Goal: Transaction & Acquisition: Download file/media

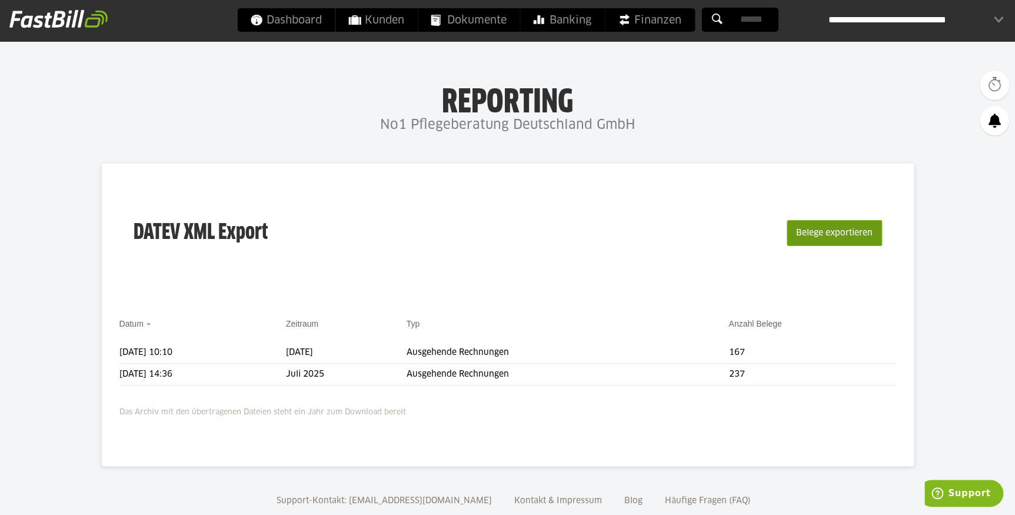
click at [825, 232] on button "Belege exportieren" at bounding box center [834, 233] width 95 height 26
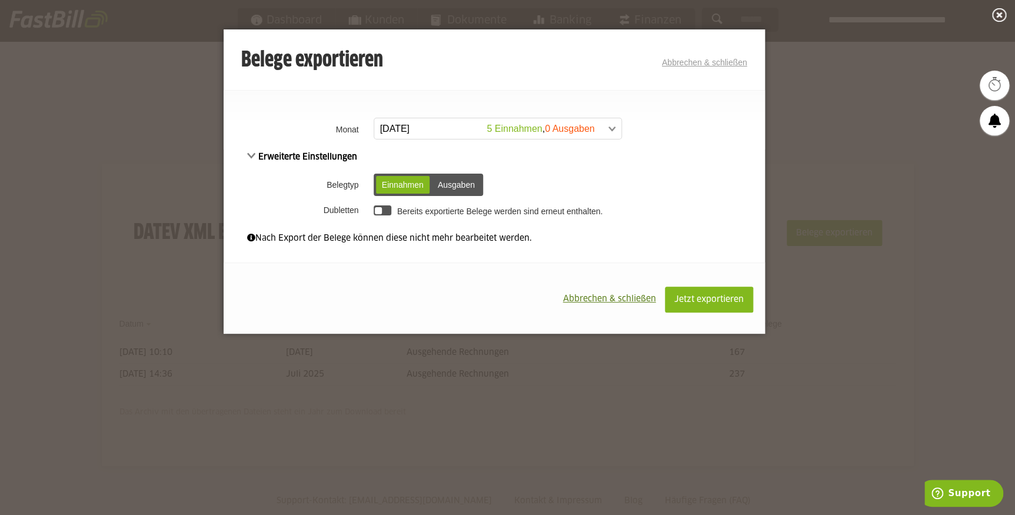
click at [376, 203] on td "Bereits exportierte Belege werden sind erneut enthalten." at bounding box center [568, 210] width 394 height 20
click at [380, 208] on div at bounding box center [379, 211] width 8 height 8
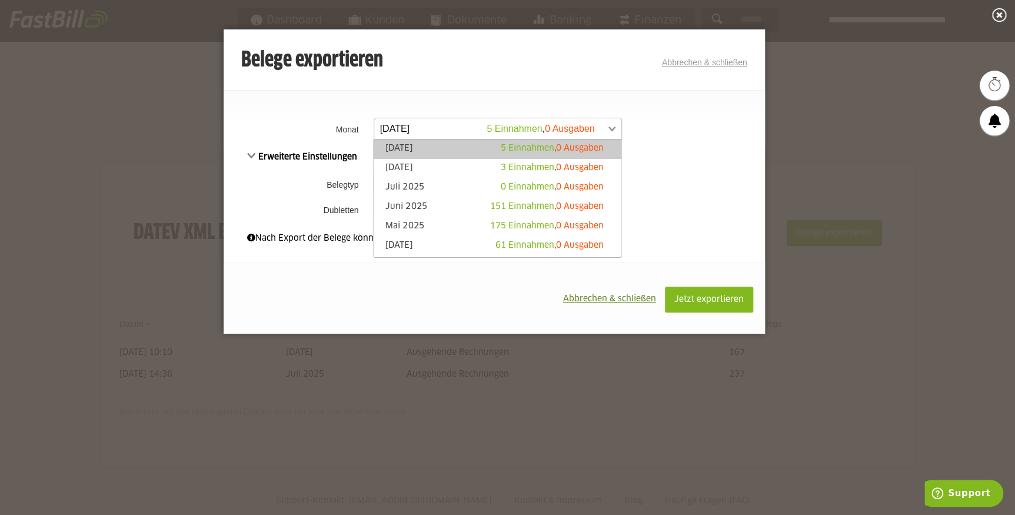
click at [609, 129] on span at bounding box center [491, 128] width 247 height 21
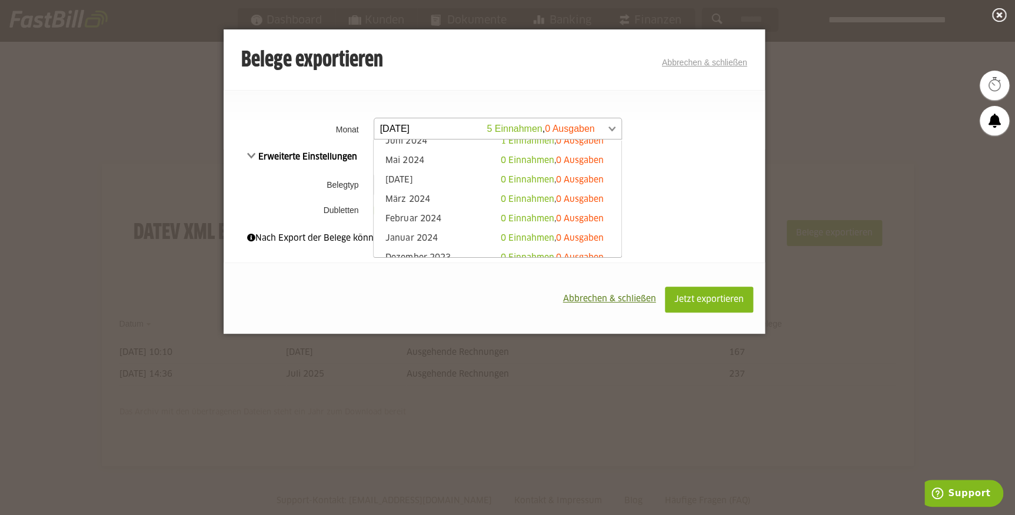
scroll to position [321, 0]
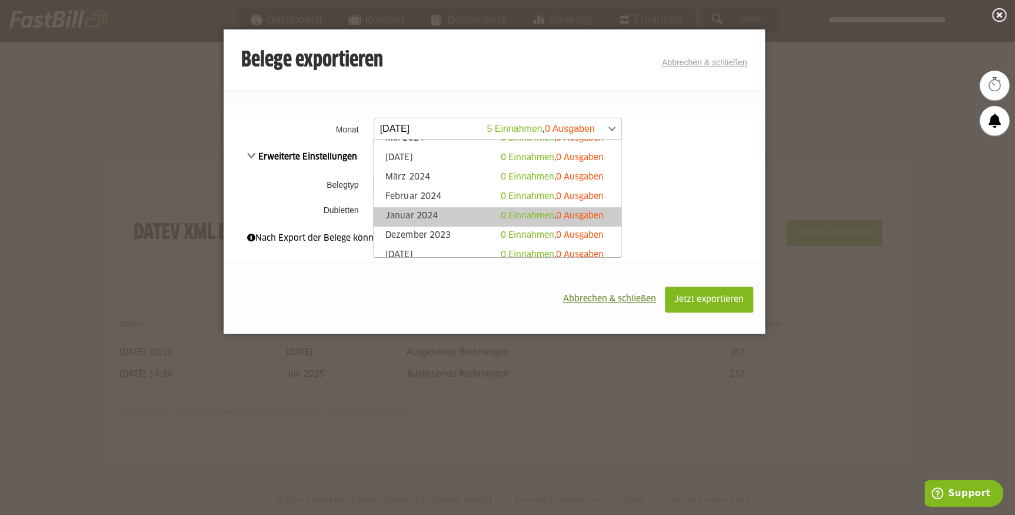
click at [589, 214] on span "0 Ausgaben" at bounding box center [580, 216] width 48 height 8
click at [610, 133] on span at bounding box center [491, 128] width 247 height 21
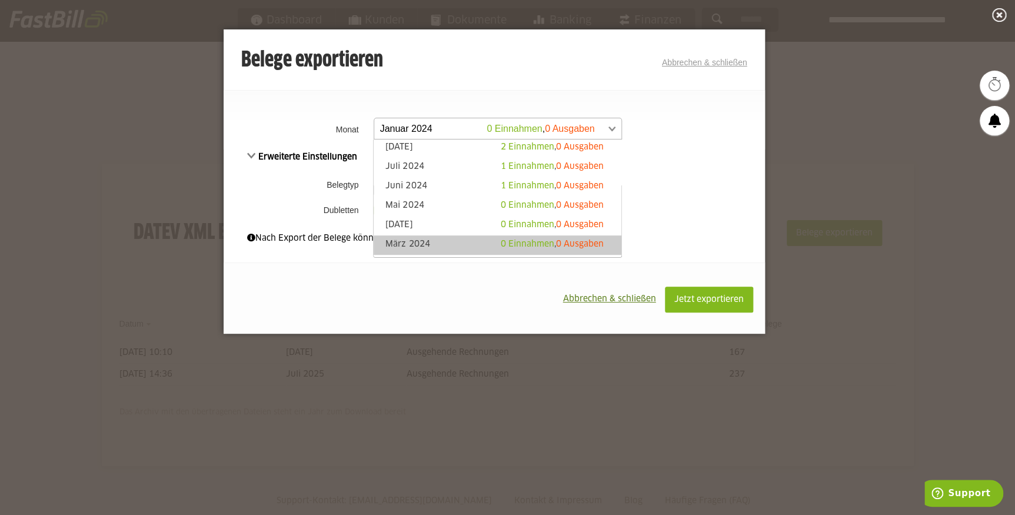
scroll to position [222, 0]
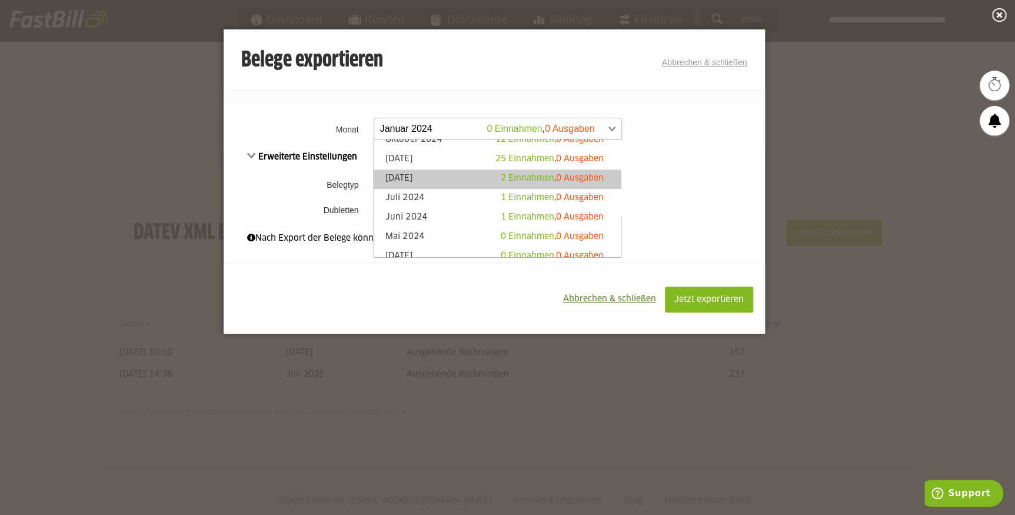
click at [594, 179] on span "0 Ausgaben" at bounding box center [580, 178] width 48 height 8
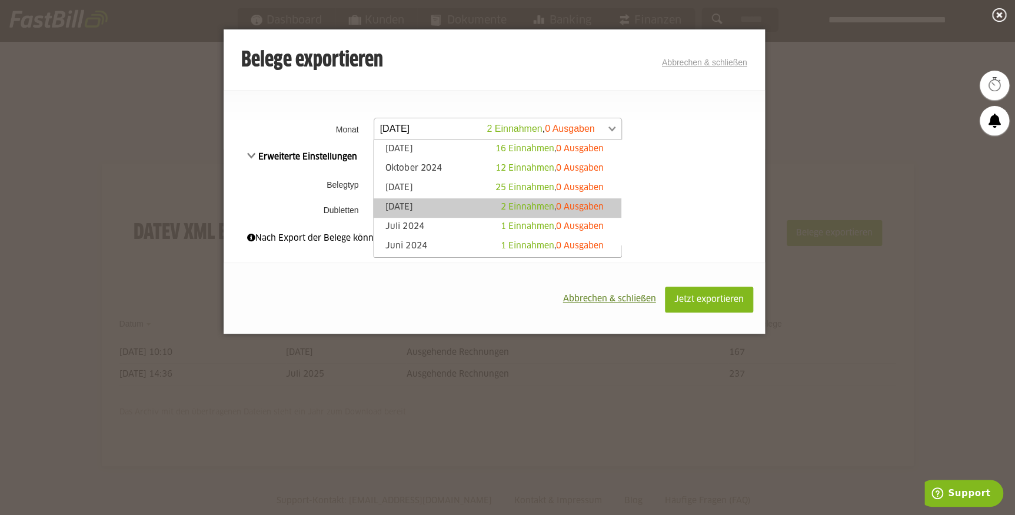
click at [610, 128] on span at bounding box center [491, 128] width 247 height 21
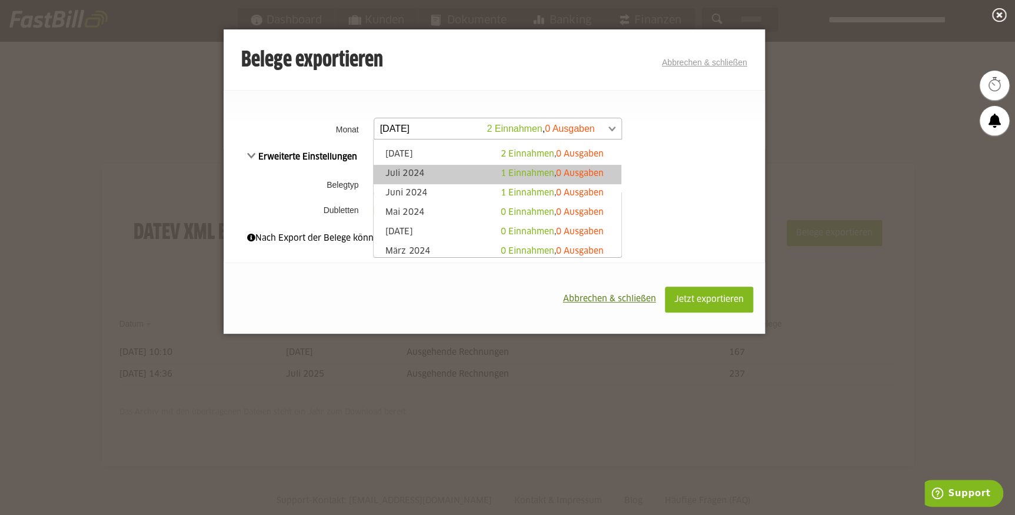
scroll to position [247, 0]
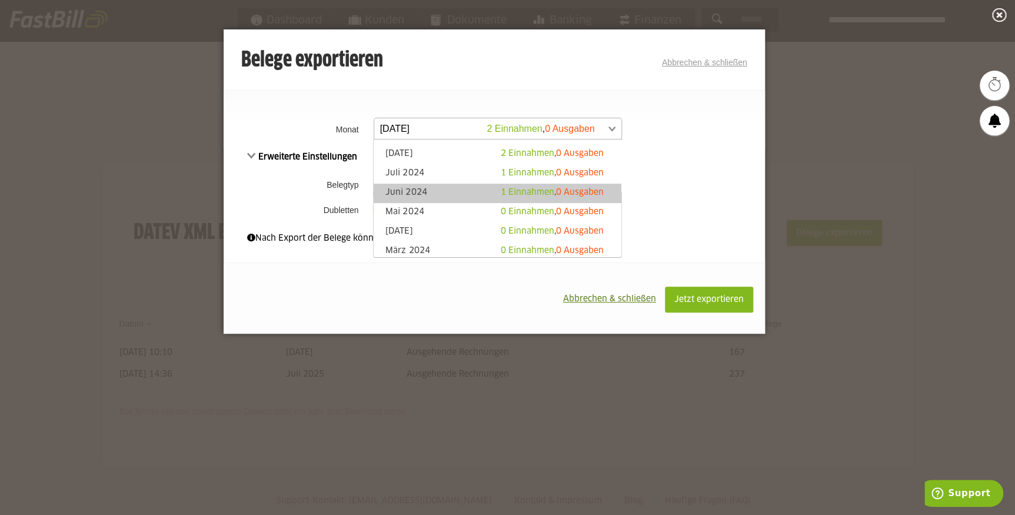
click at [571, 194] on span "0 Ausgaben" at bounding box center [580, 192] width 48 height 8
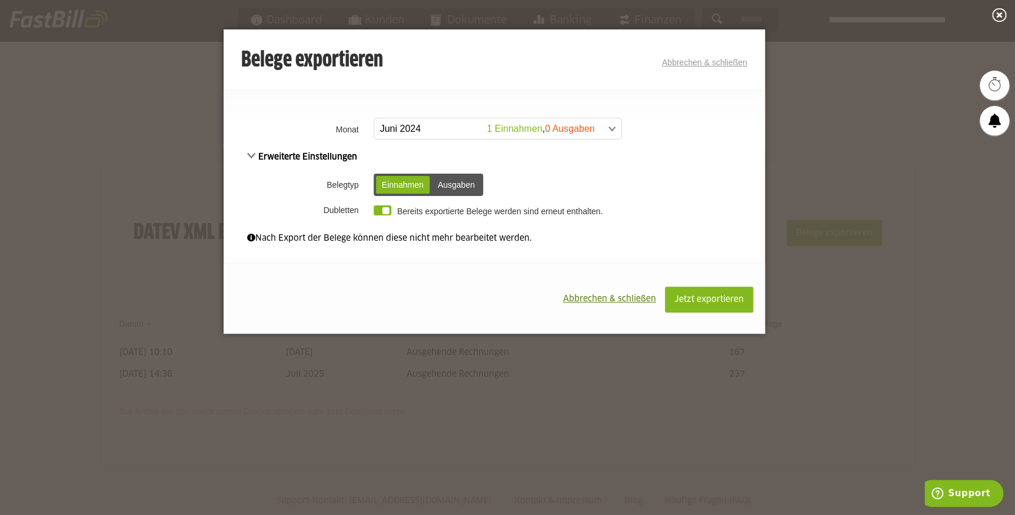
click at [687, 60] on link "Abbrechen & schließen" at bounding box center [704, 62] width 85 height 9
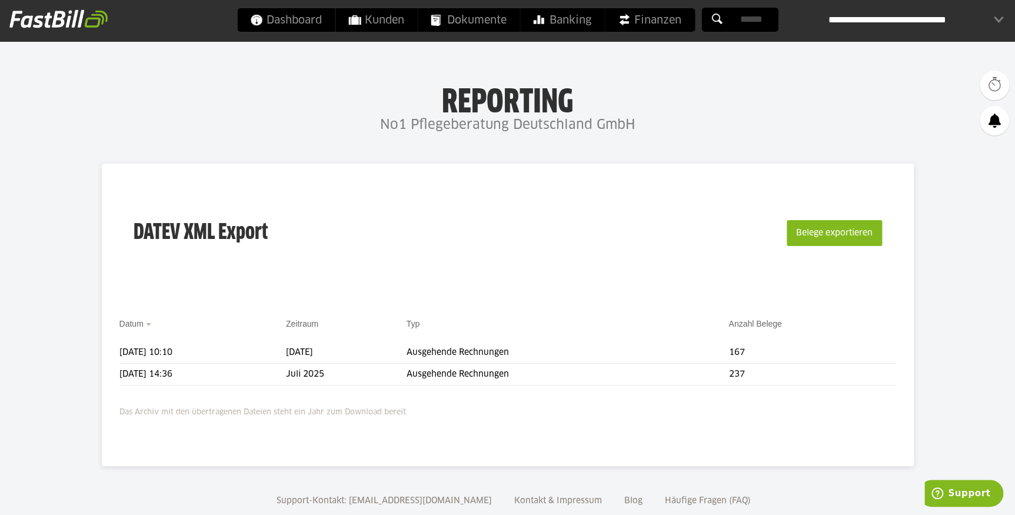
click at [895, 16] on div "**********" at bounding box center [915, 20] width 175 height 24
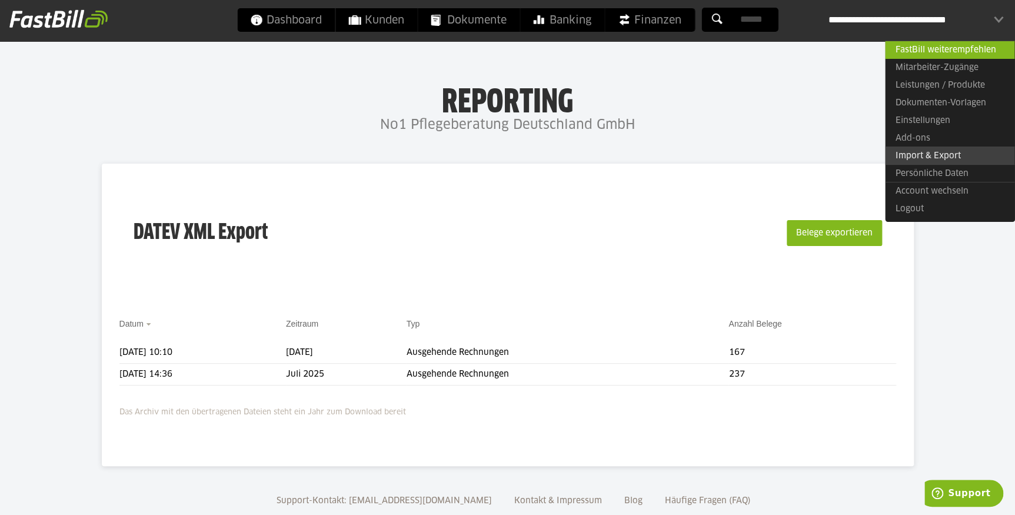
click at [912, 159] on link "Import & Export" at bounding box center [949, 156] width 129 height 18
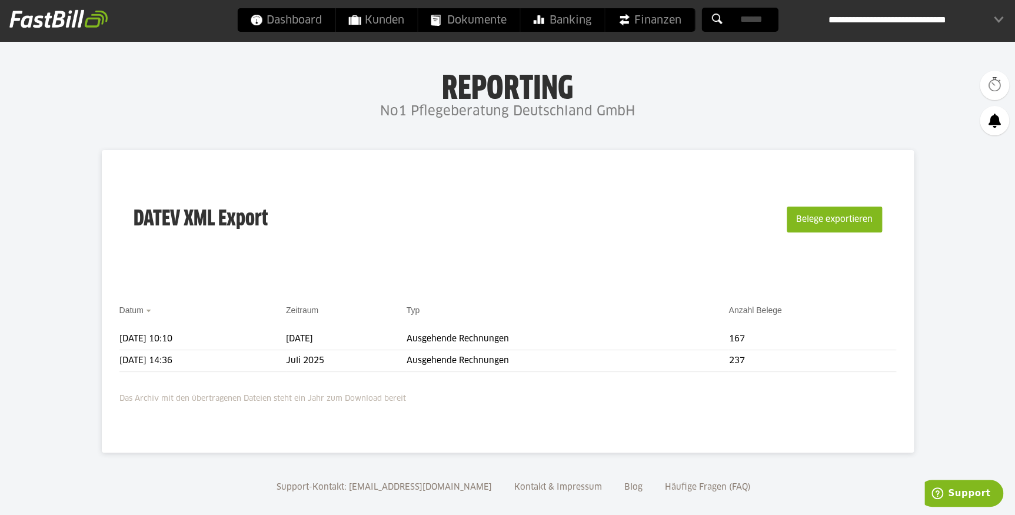
scroll to position [26, 0]
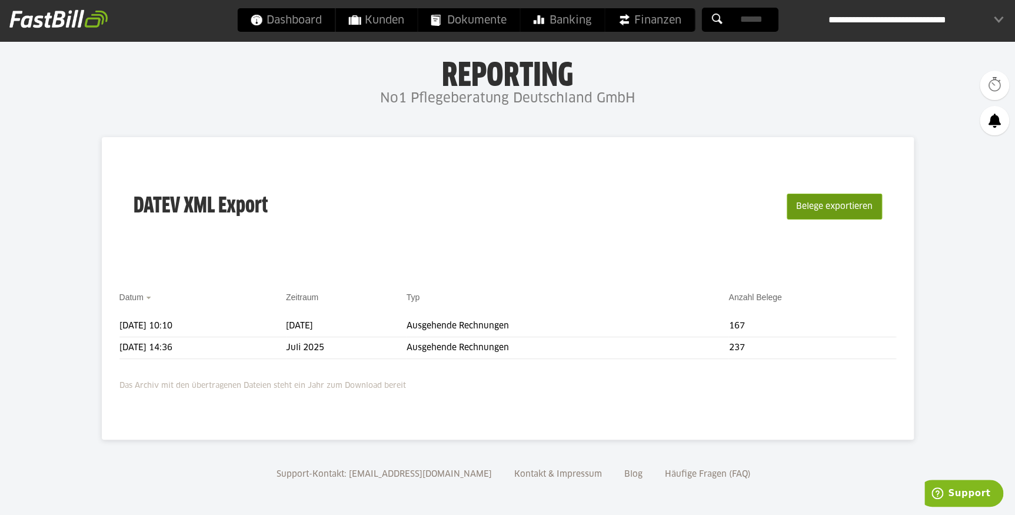
click at [869, 201] on button "Belege exportieren" at bounding box center [834, 207] width 95 height 26
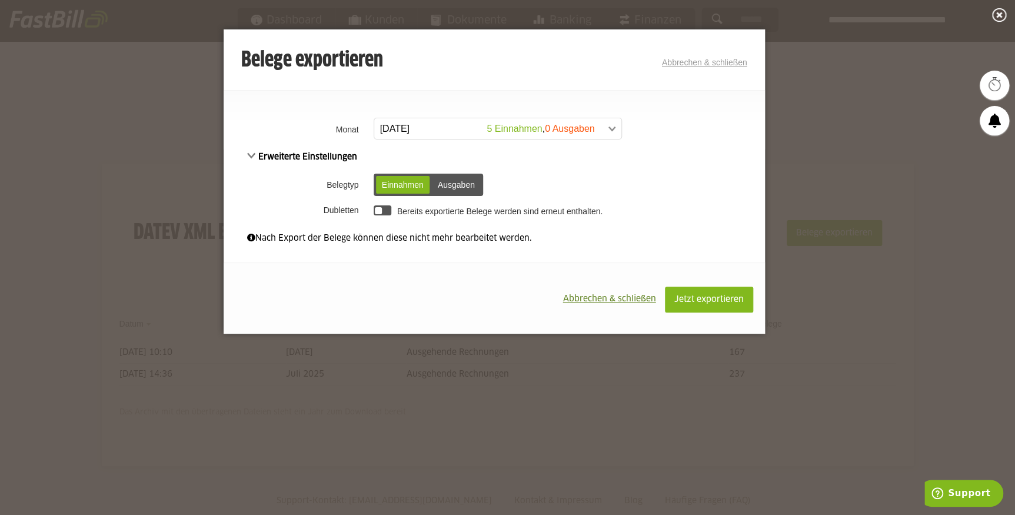
click at [380, 208] on div at bounding box center [379, 211] width 8 height 8
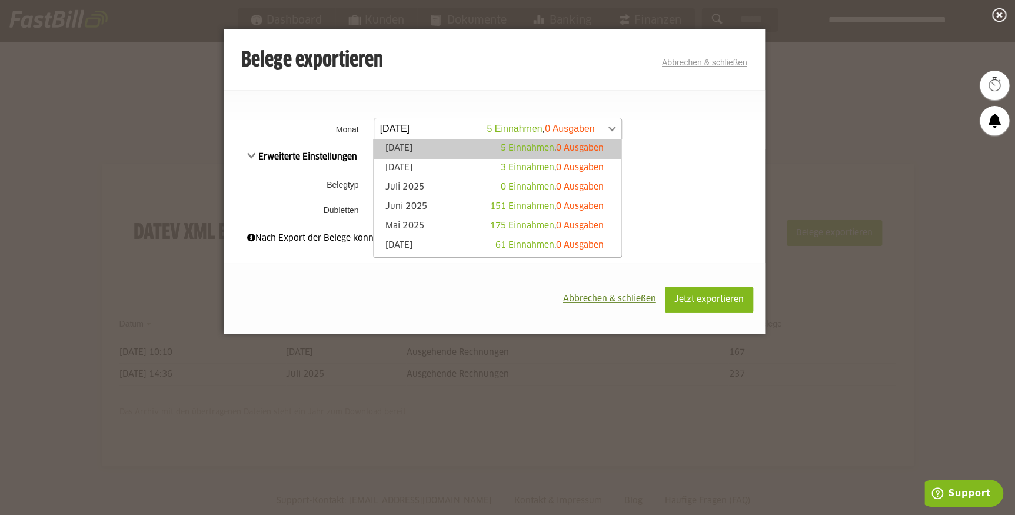
click at [610, 129] on span at bounding box center [491, 128] width 247 height 21
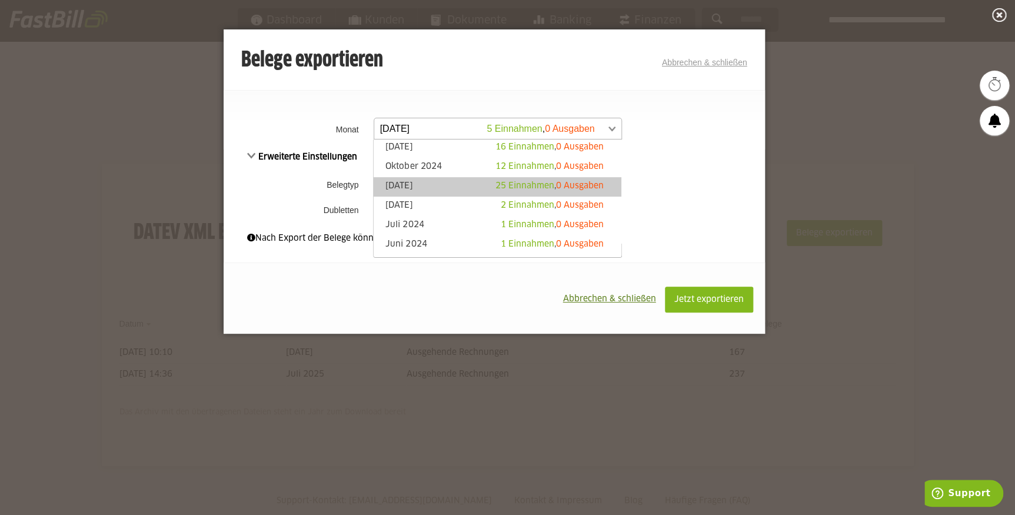
scroll to position [214, 0]
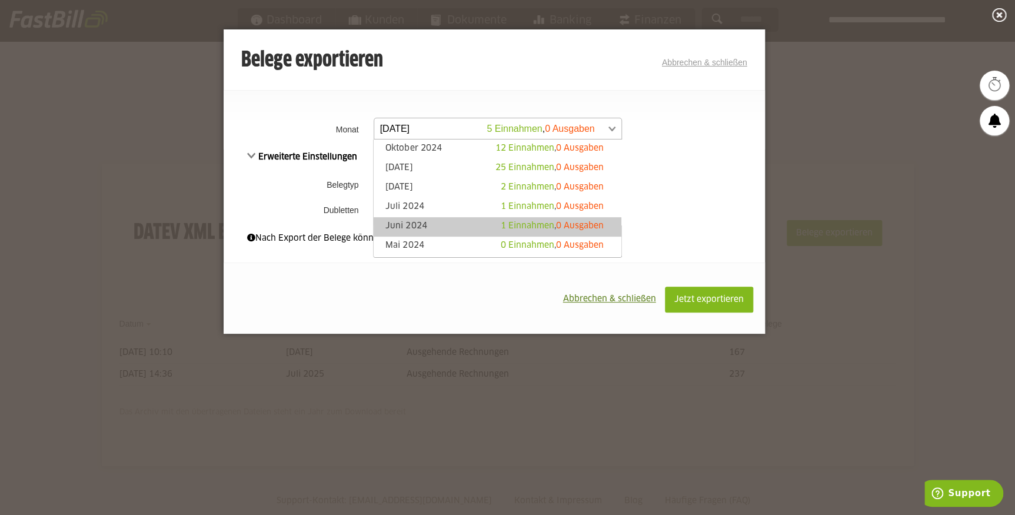
click at [581, 220] on div "1 Einnahmen , 0 Ausgaben" at bounding box center [552, 226] width 103 height 12
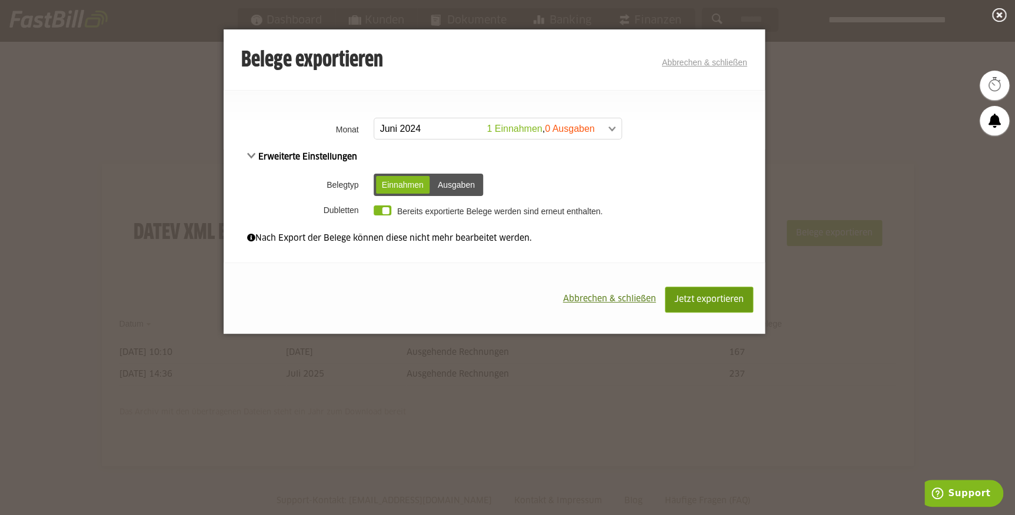
click at [715, 302] on span "Jetzt exportieren" at bounding box center [708, 299] width 69 height 8
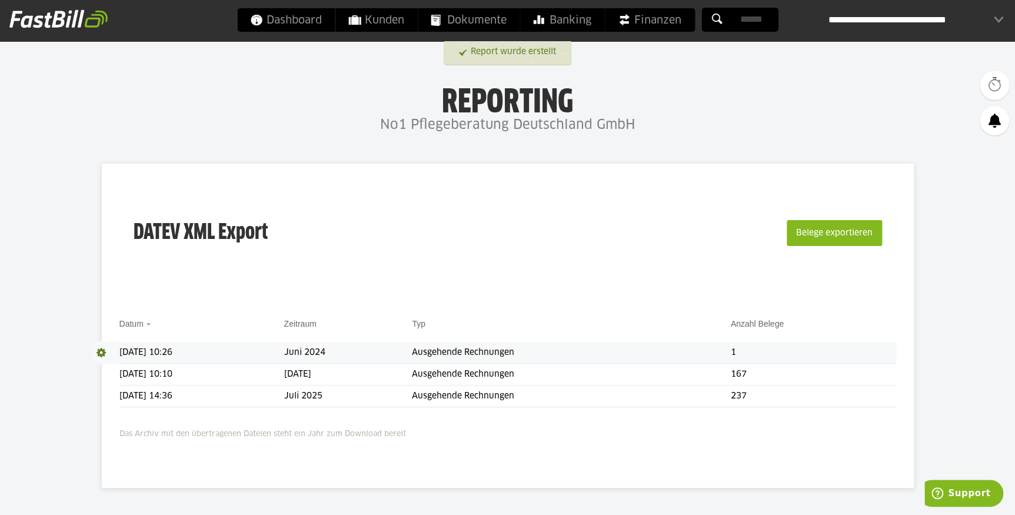
click at [98, 351] on span at bounding box center [104, 353] width 29 height 24
click at [114, 370] on link "Download" at bounding box center [121, 368] width 63 height 14
click at [999, 16] on div "**********" at bounding box center [915, 20] width 175 height 24
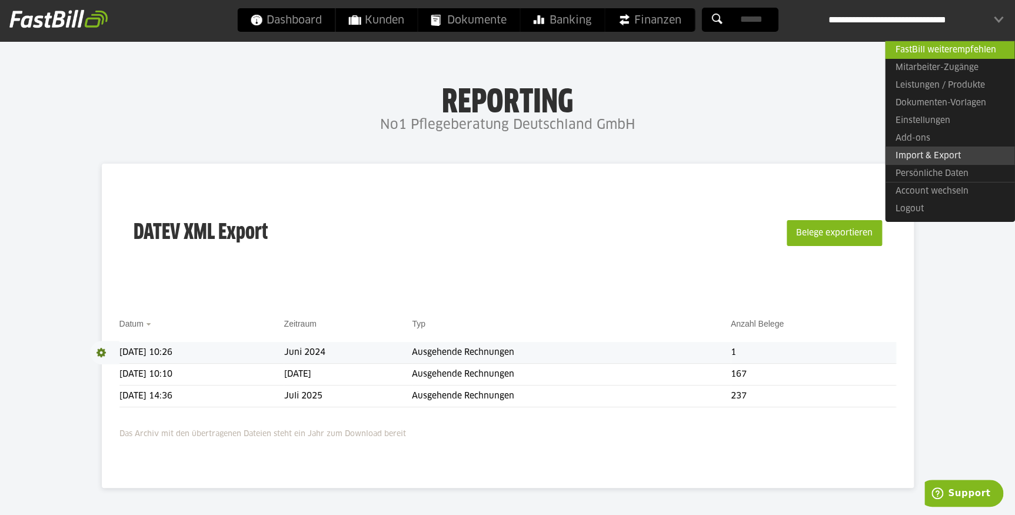
click at [938, 153] on link "Import & Export" at bounding box center [949, 156] width 129 height 18
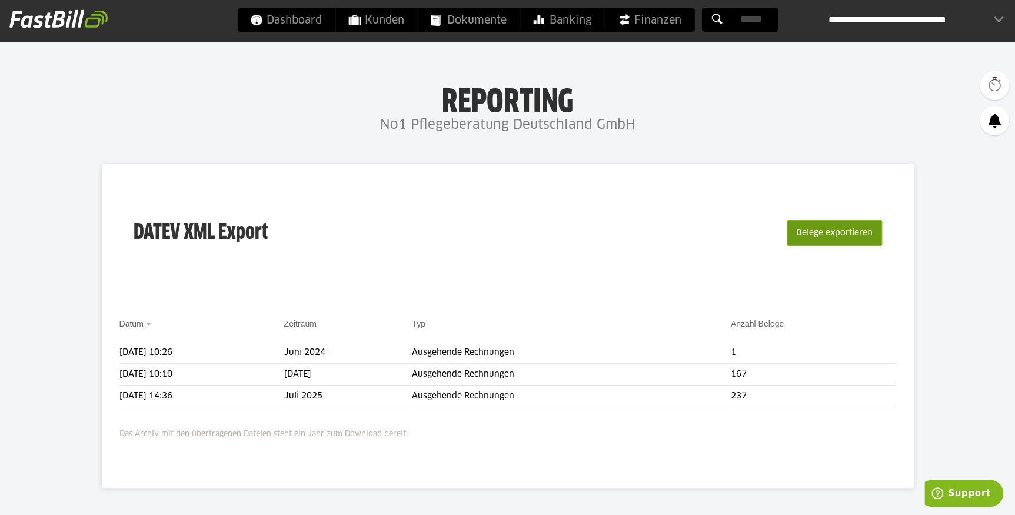
click at [835, 237] on button "Belege exportieren" at bounding box center [834, 233] width 95 height 26
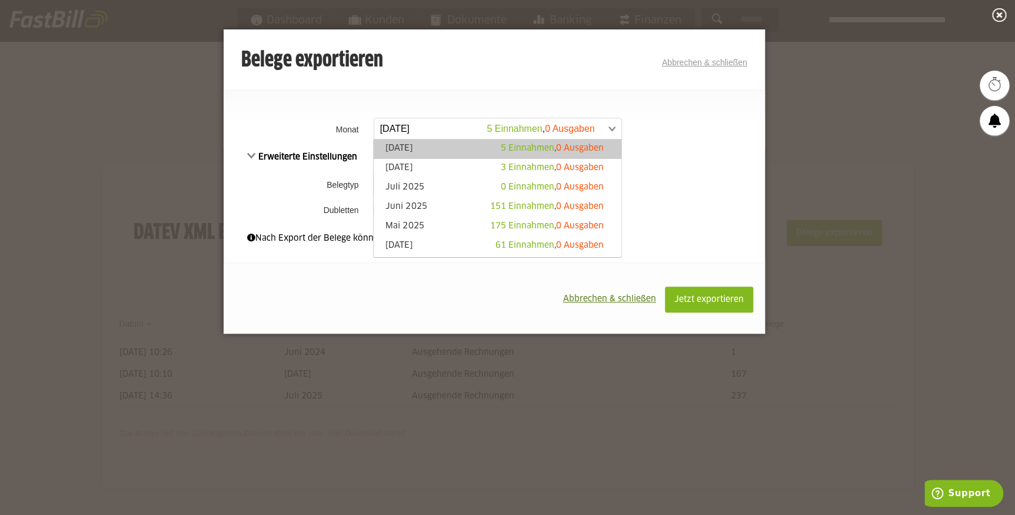
click at [610, 125] on span at bounding box center [491, 128] width 247 height 21
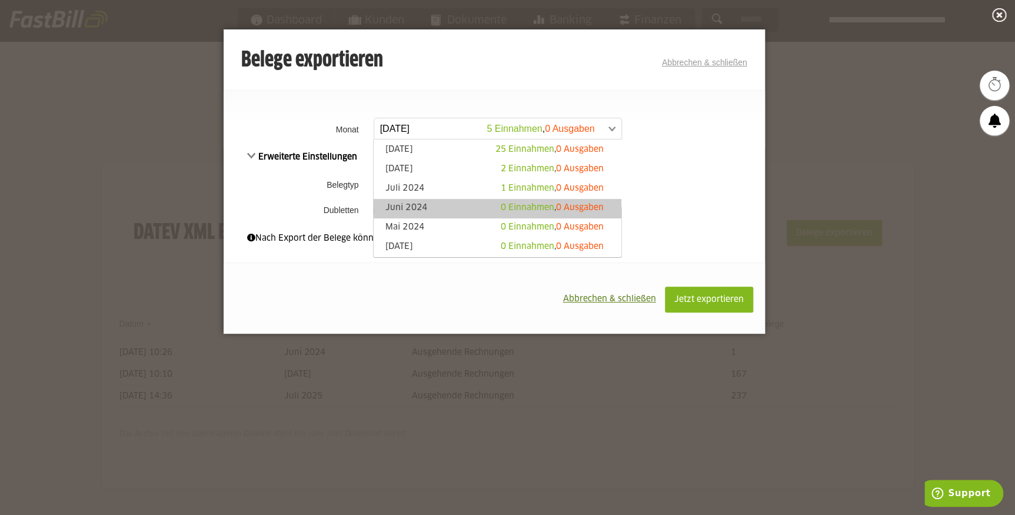
scroll to position [214, 0]
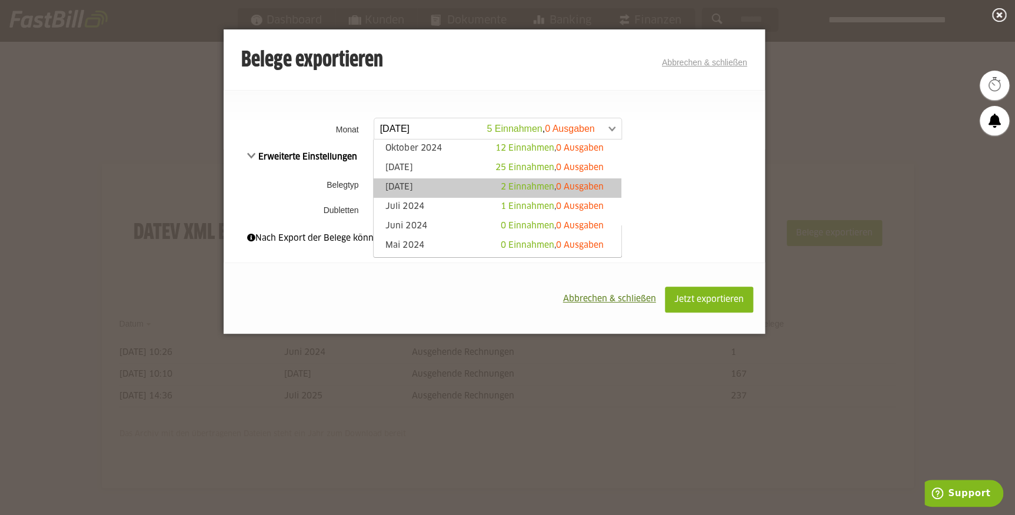
click at [501, 183] on span "2 Einnahmen" at bounding box center [528, 187] width 54 height 8
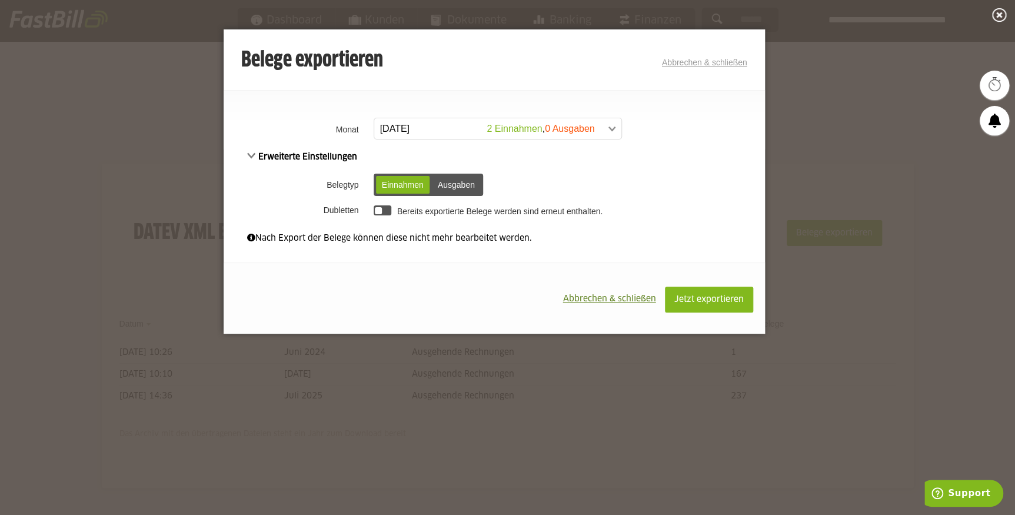
click at [383, 207] on div at bounding box center [383, 210] width 18 height 10
click at [689, 291] on button "Jetzt exportieren" at bounding box center [709, 300] width 88 height 26
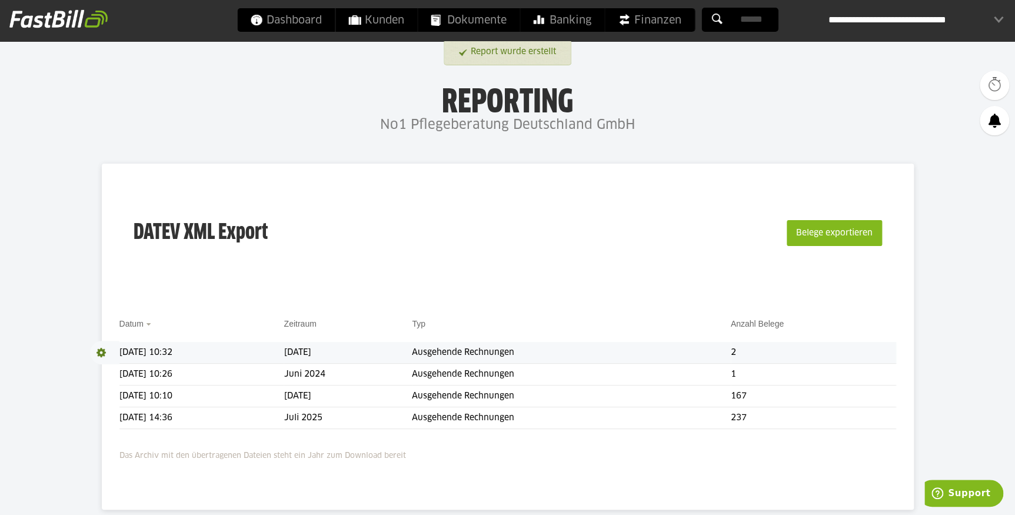
click at [105, 350] on span at bounding box center [104, 353] width 29 height 24
click at [110, 365] on link "Download" at bounding box center [121, 368] width 63 height 14
click at [855, 224] on button "Belege exportieren" at bounding box center [834, 233] width 95 height 26
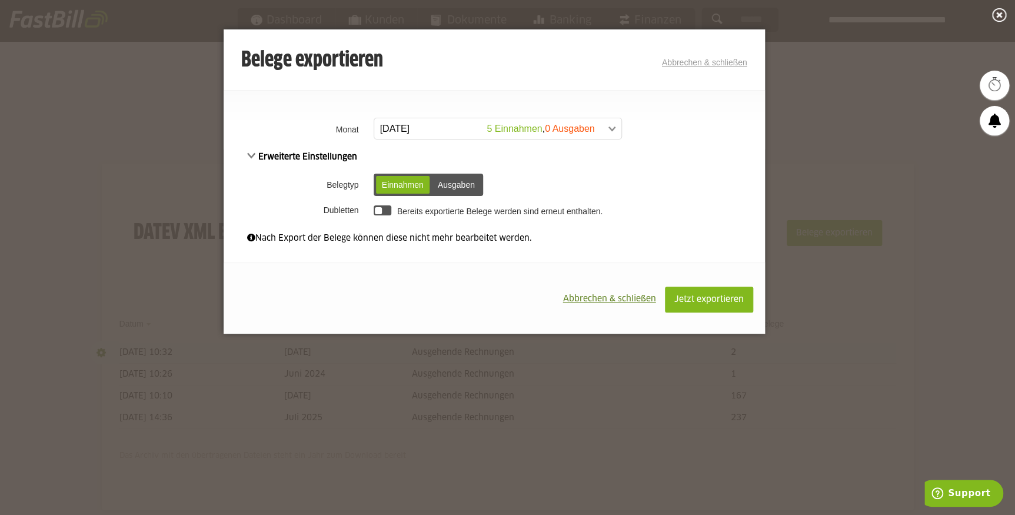
click at [611, 127] on span at bounding box center [491, 128] width 247 height 21
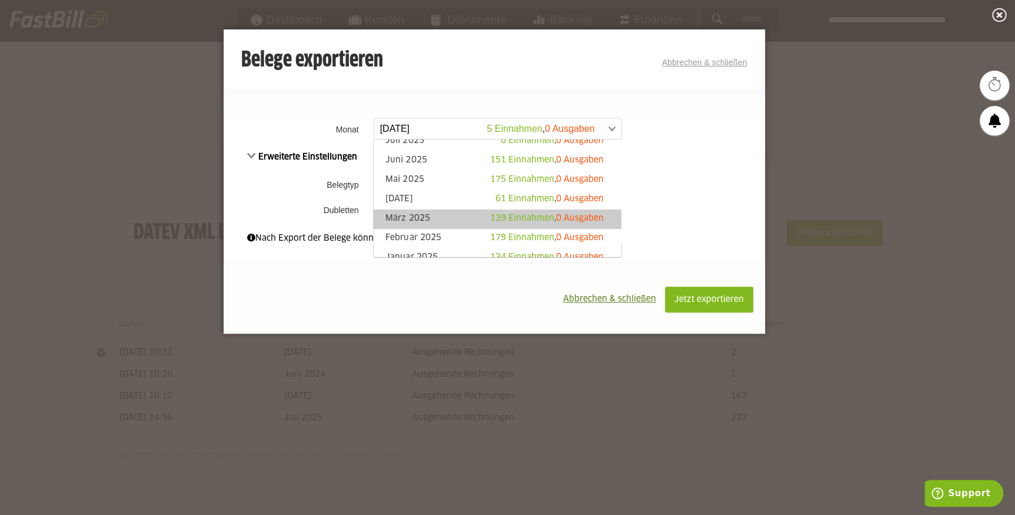
scroll to position [160, 0]
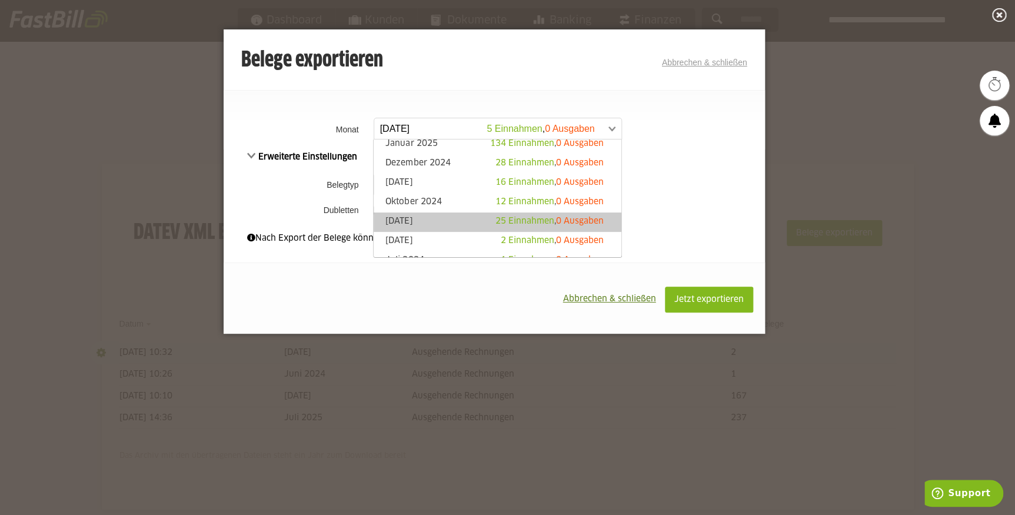
click at [427, 219] on link "September 2024 25 Einnahmen , 0 Ausgaben" at bounding box center [497, 222] width 235 height 14
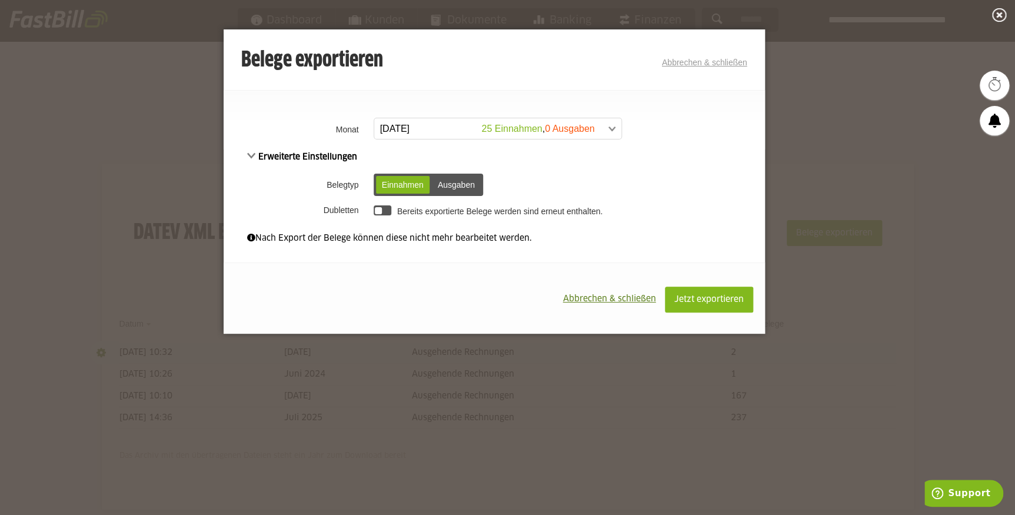
click at [385, 210] on div at bounding box center [383, 210] width 18 height 10
click at [684, 289] on button "Jetzt exportieren" at bounding box center [709, 300] width 88 height 26
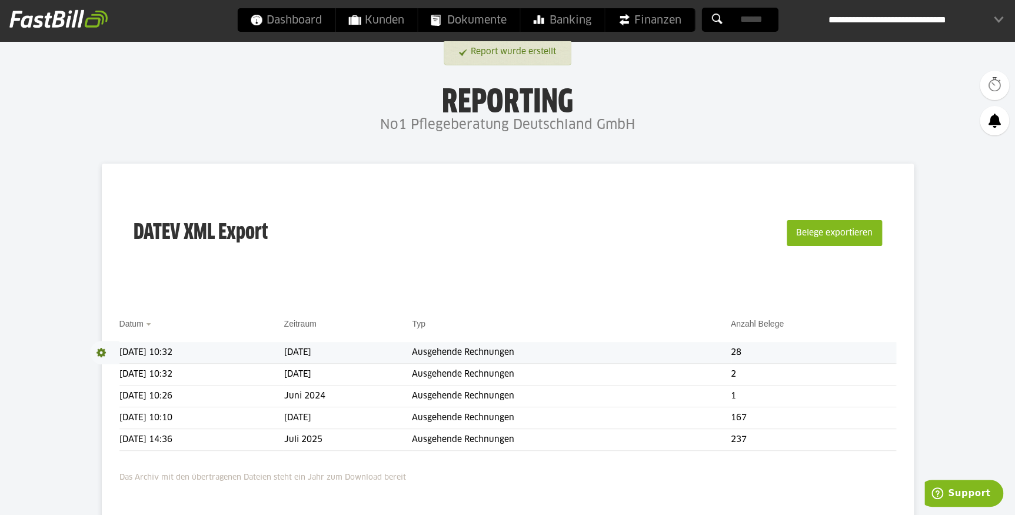
click at [99, 349] on span at bounding box center [104, 353] width 29 height 24
click at [108, 363] on span at bounding box center [102, 353] width 24 height 24
click at [98, 352] on span "Download" at bounding box center [104, 353] width 29 height 24
click at [105, 367] on link "Download" at bounding box center [121, 368] width 63 height 14
click at [814, 225] on button "Belege exportieren" at bounding box center [834, 233] width 95 height 26
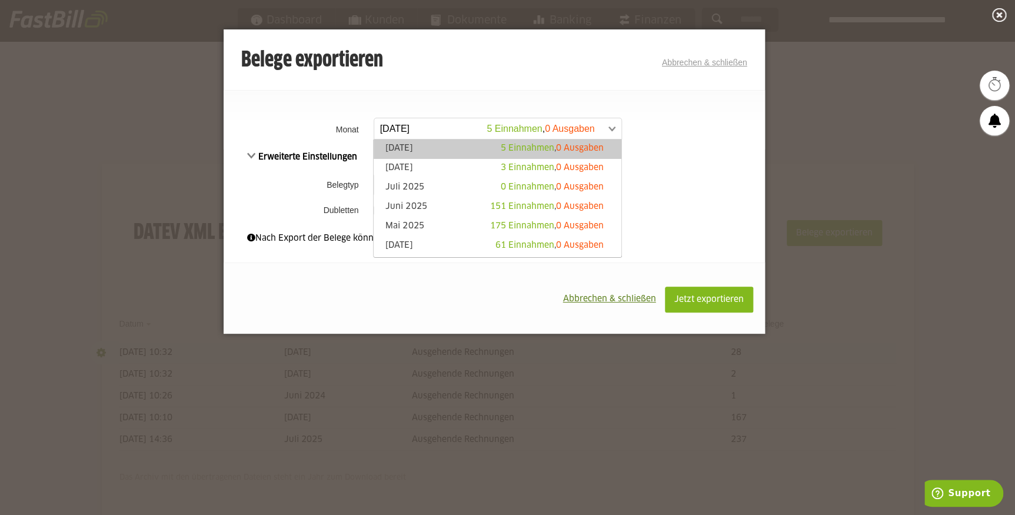
click at [615, 134] on link "September 2025 5 Einnahmen , 0 Ausgaben" at bounding box center [498, 129] width 248 height 22
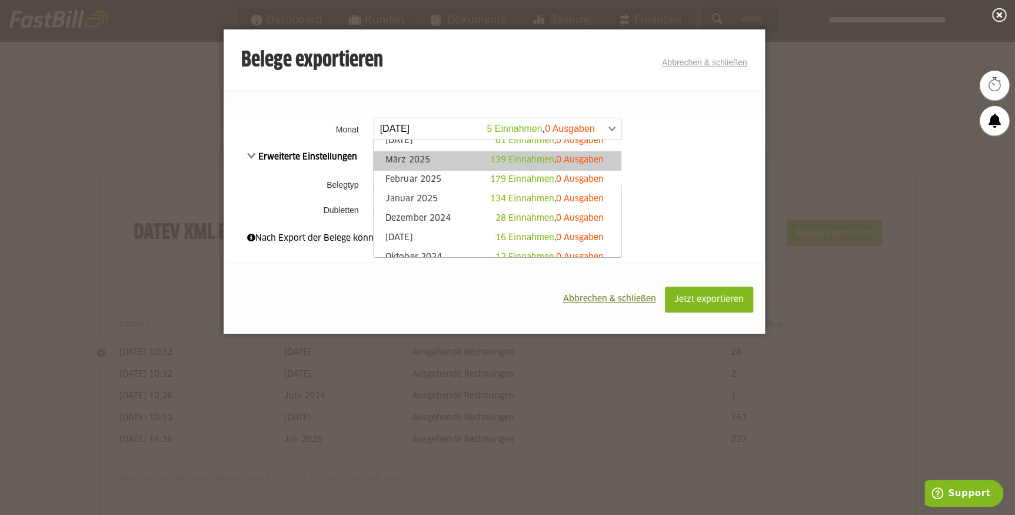
scroll to position [214, 0]
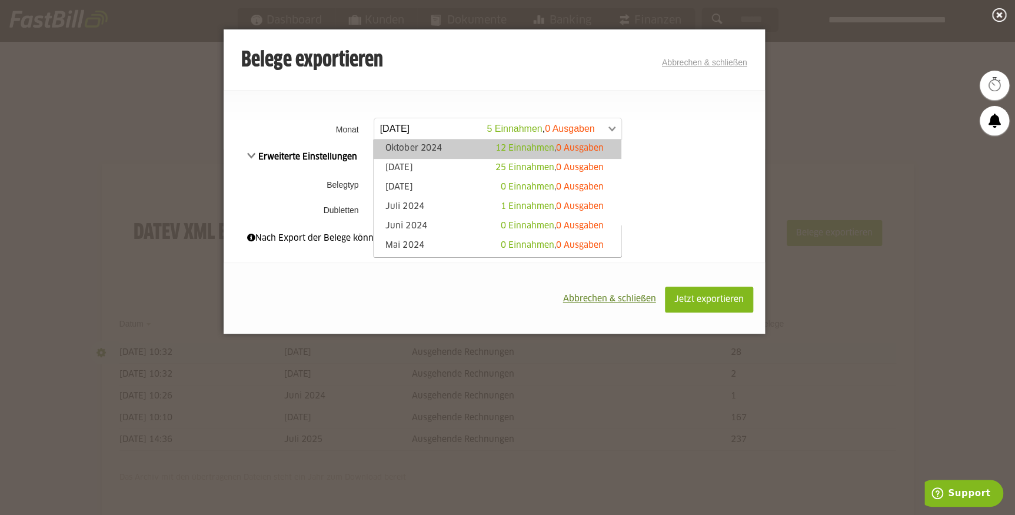
click at [444, 149] on link "Oktober 2024 12 Einnahmen , 0 Ausgaben" at bounding box center [497, 149] width 235 height 14
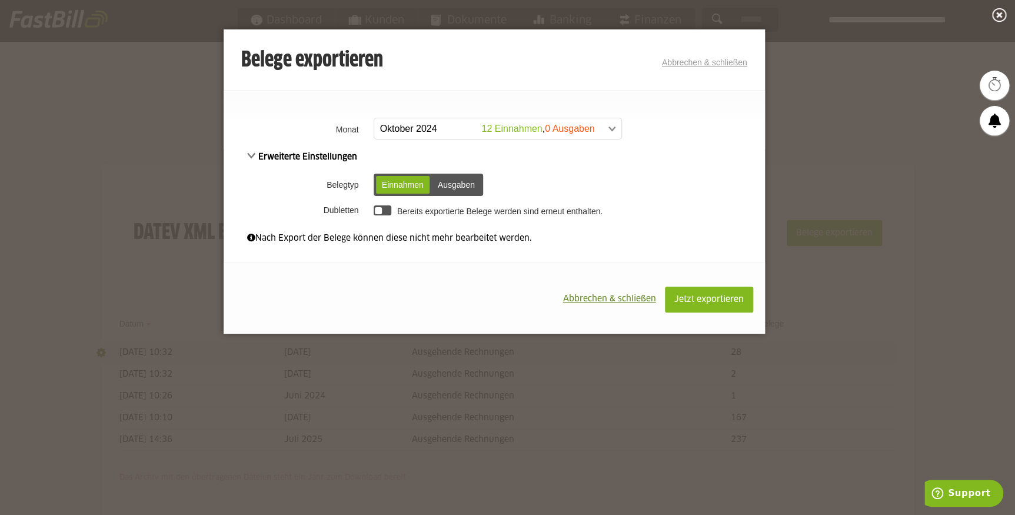
click at [382, 207] on div at bounding box center [383, 210] width 18 height 10
click at [689, 291] on button "Jetzt exportieren" at bounding box center [709, 300] width 88 height 26
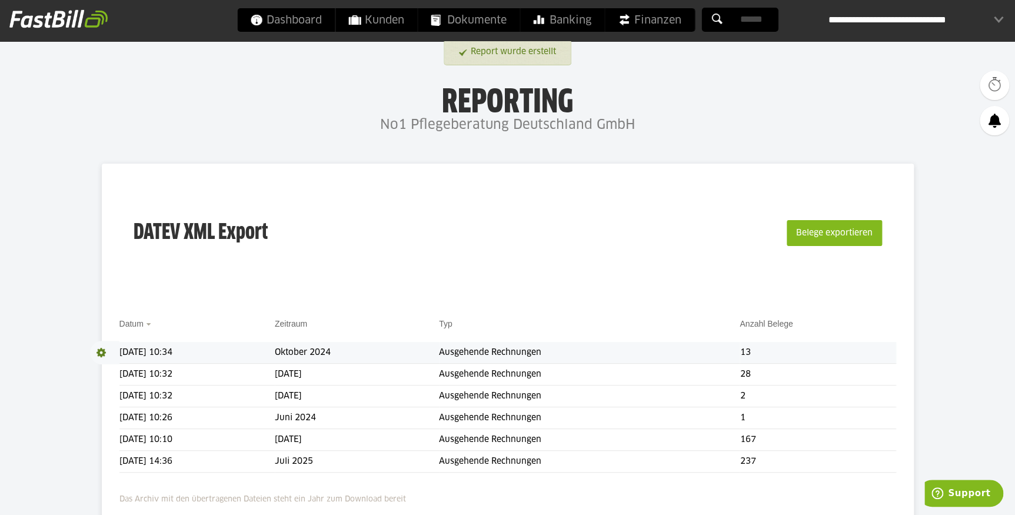
click at [99, 351] on span at bounding box center [104, 353] width 29 height 24
click at [114, 364] on link "Download" at bounding box center [121, 368] width 63 height 14
click at [840, 235] on button "Belege exportieren" at bounding box center [834, 233] width 95 height 26
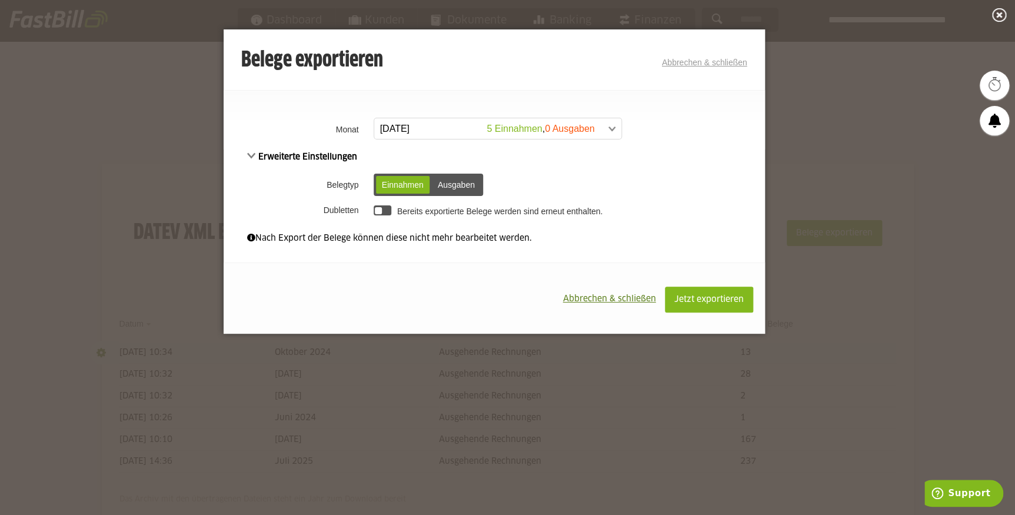
click at [610, 129] on span at bounding box center [491, 128] width 247 height 21
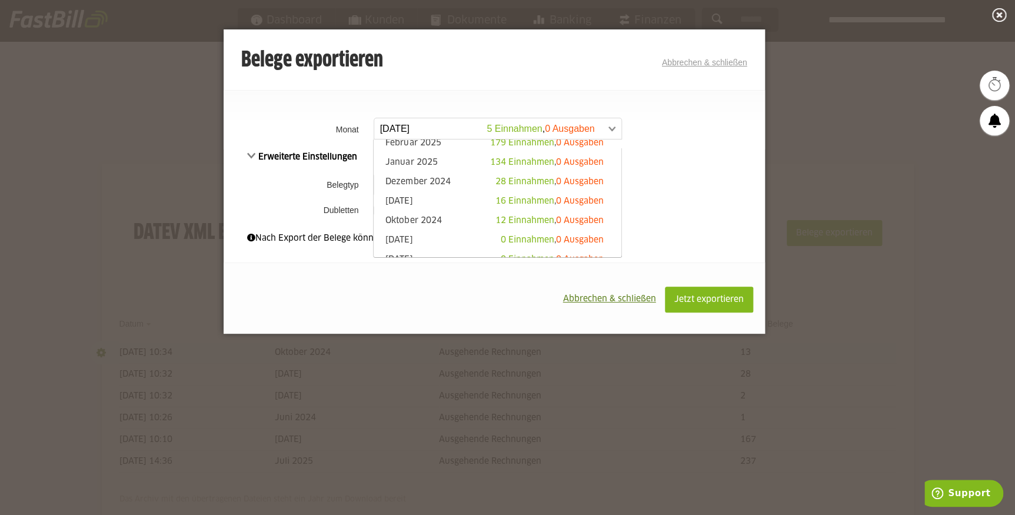
scroll to position [107, 0]
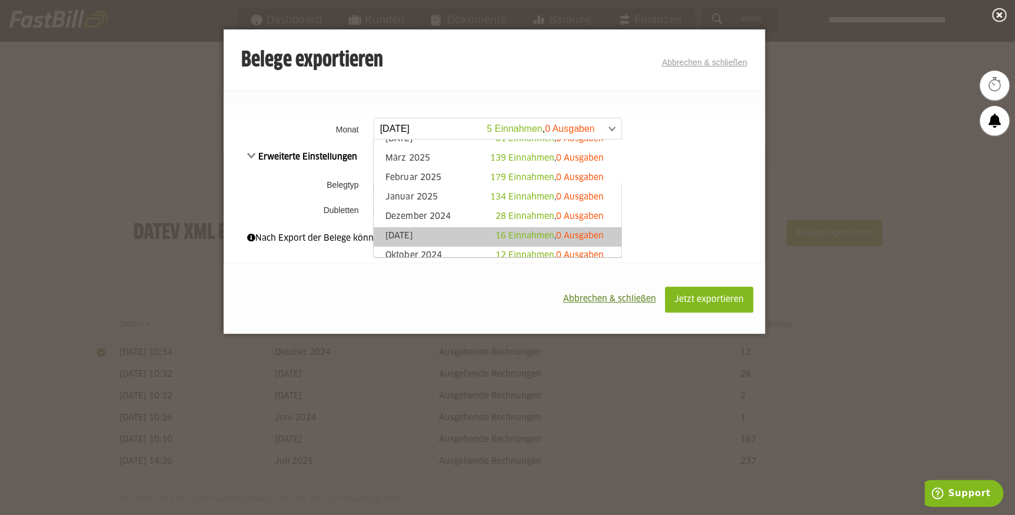
click at [453, 234] on link "[DATE] 16 Einnahmen , 0 Ausgaben" at bounding box center [497, 237] width 235 height 14
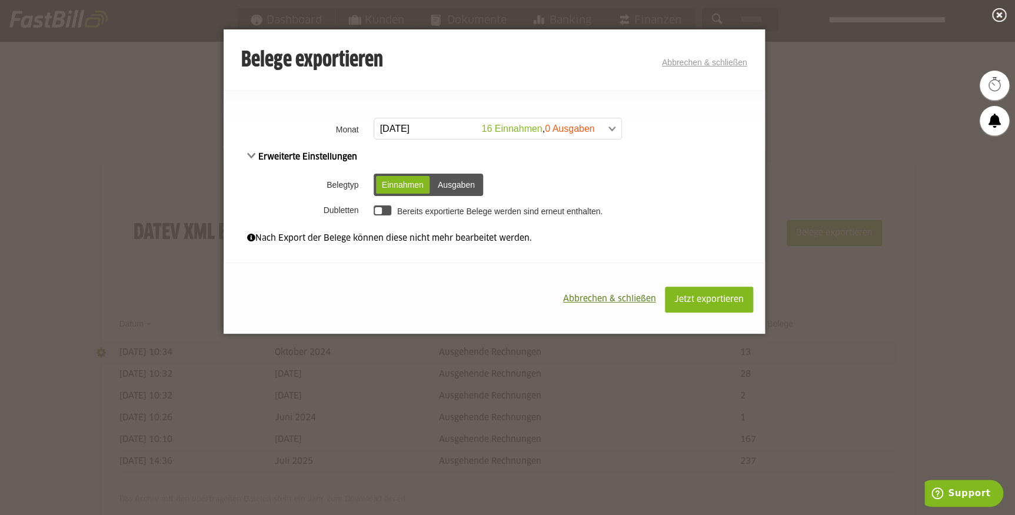
click at [381, 210] on div at bounding box center [379, 211] width 8 height 8
click at [723, 298] on span "Jetzt exportieren" at bounding box center [708, 299] width 69 height 8
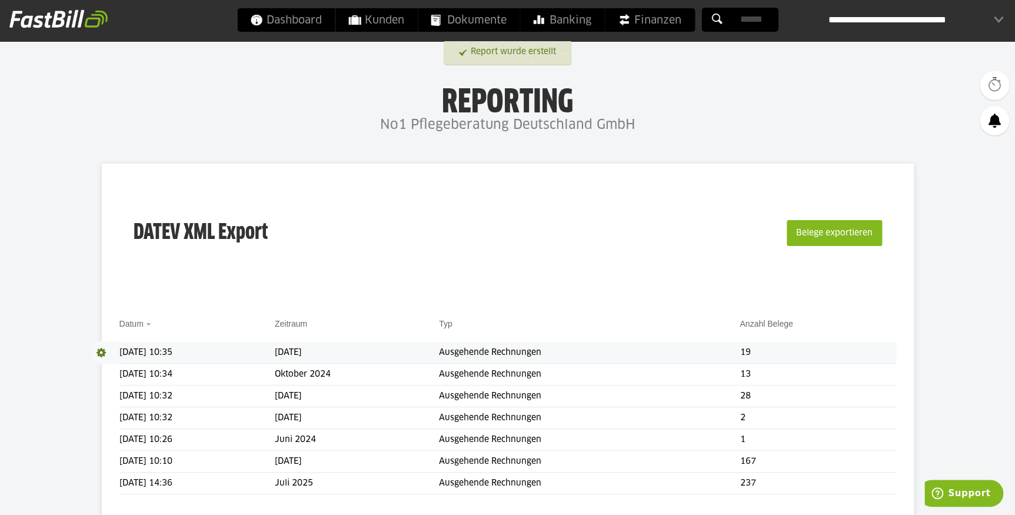
click at [99, 349] on span at bounding box center [104, 353] width 29 height 24
click at [117, 367] on link "Download" at bounding box center [121, 368] width 63 height 14
click at [840, 234] on button "Belege exportieren" at bounding box center [834, 233] width 95 height 26
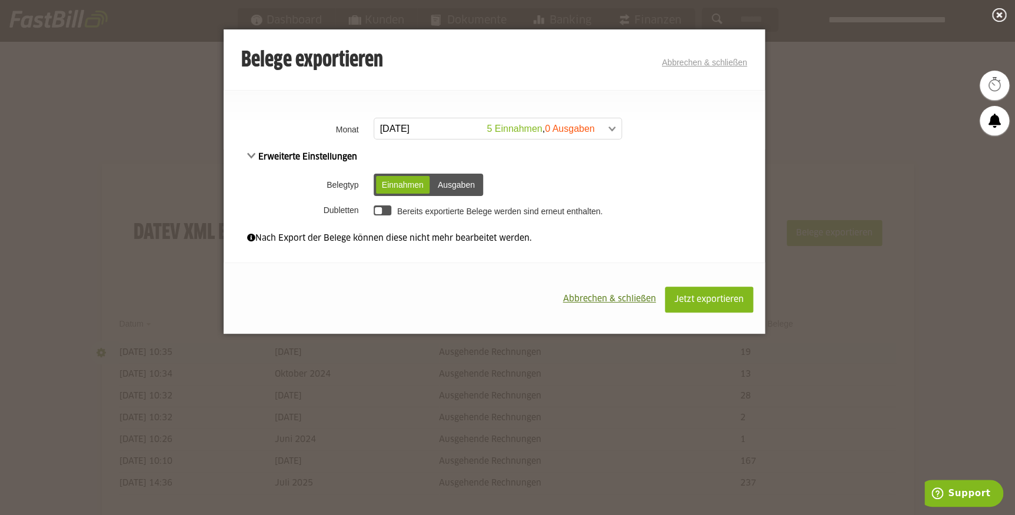
click at [612, 132] on span at bounding box center [491, 128] width 247 height 21
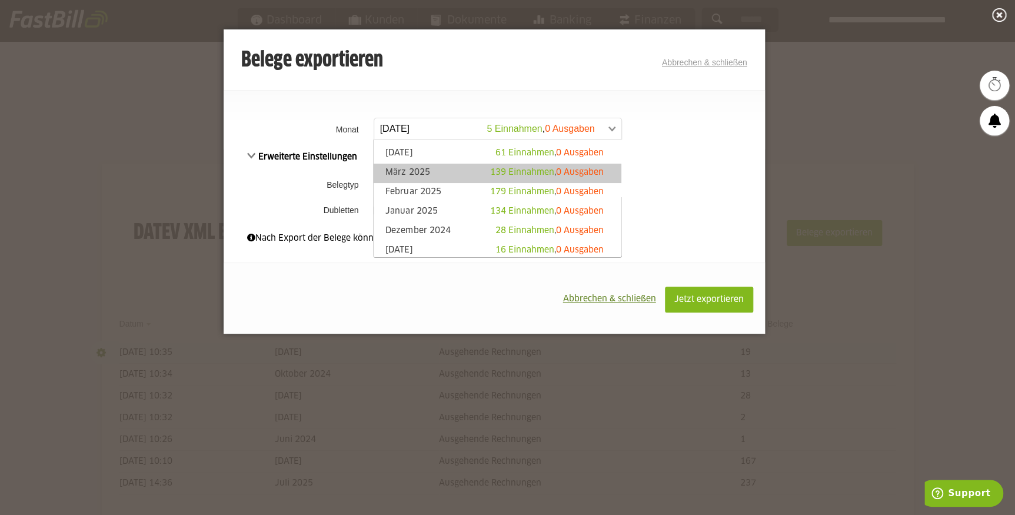
scroll to position [107, 0]
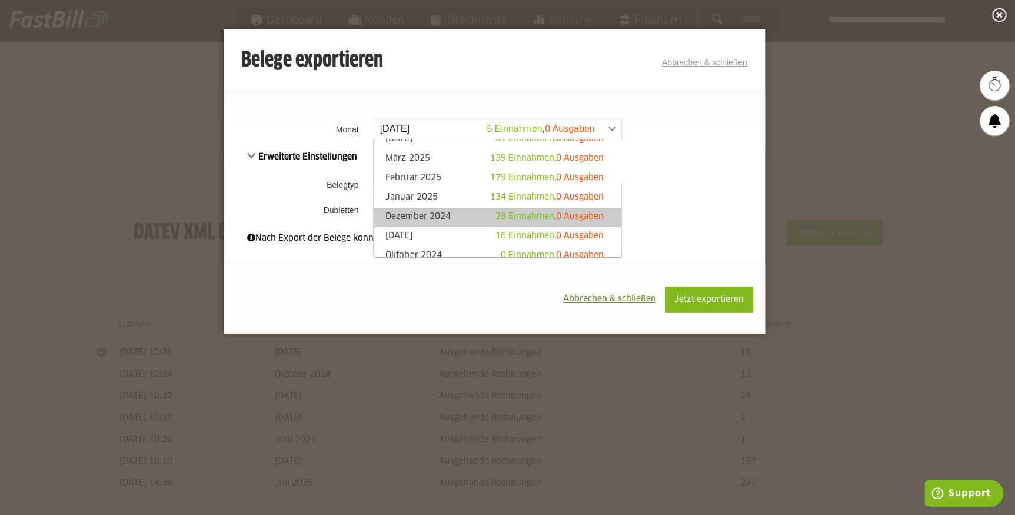
click at [448, 212] on link "Dezember 2024 28 Einnahmen , 0 Ausgaben" at bounding box center [497, 218] width 235 height 14
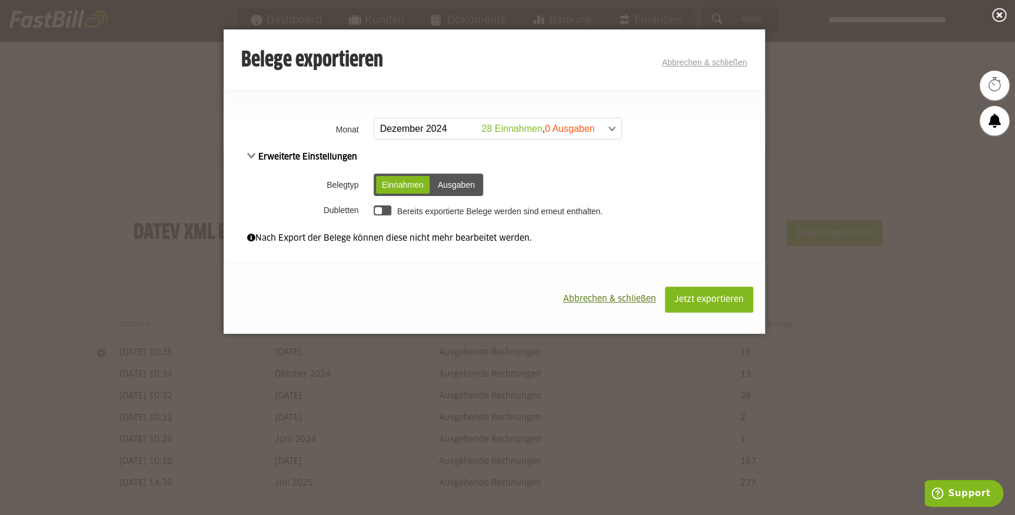
click at [377, 207] on div at bounding box center [379, 211] width 8 height 8
click at [693, 295] on span "Jetzt exportieren" at bounding box center [708, 299] width 69 height 8
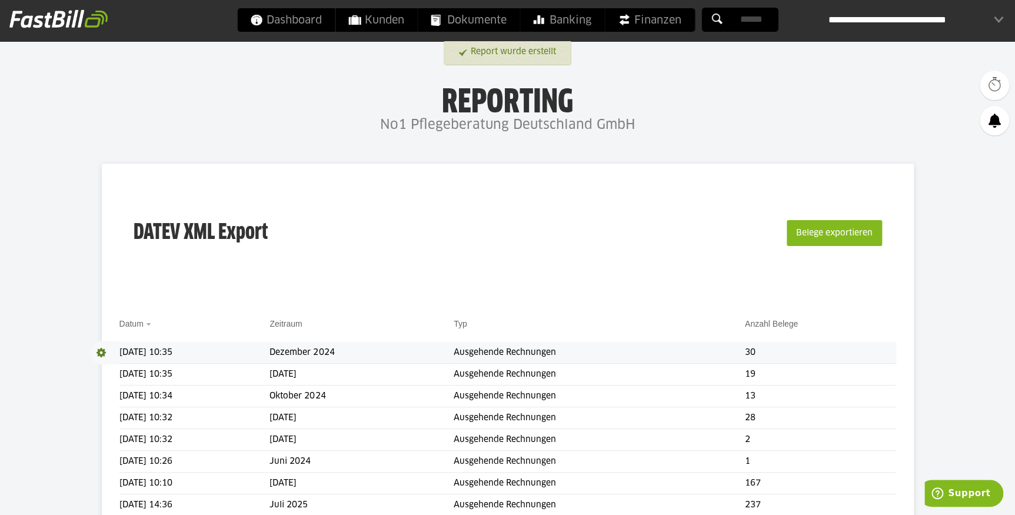
click at [100, 350] on span at bounding box center [104, 353] width 29 height 24
click at [107, 365] on link "Download" at bounding box center [121, 368] width 63 height 14
